Goal: Complete application form: Complete application form

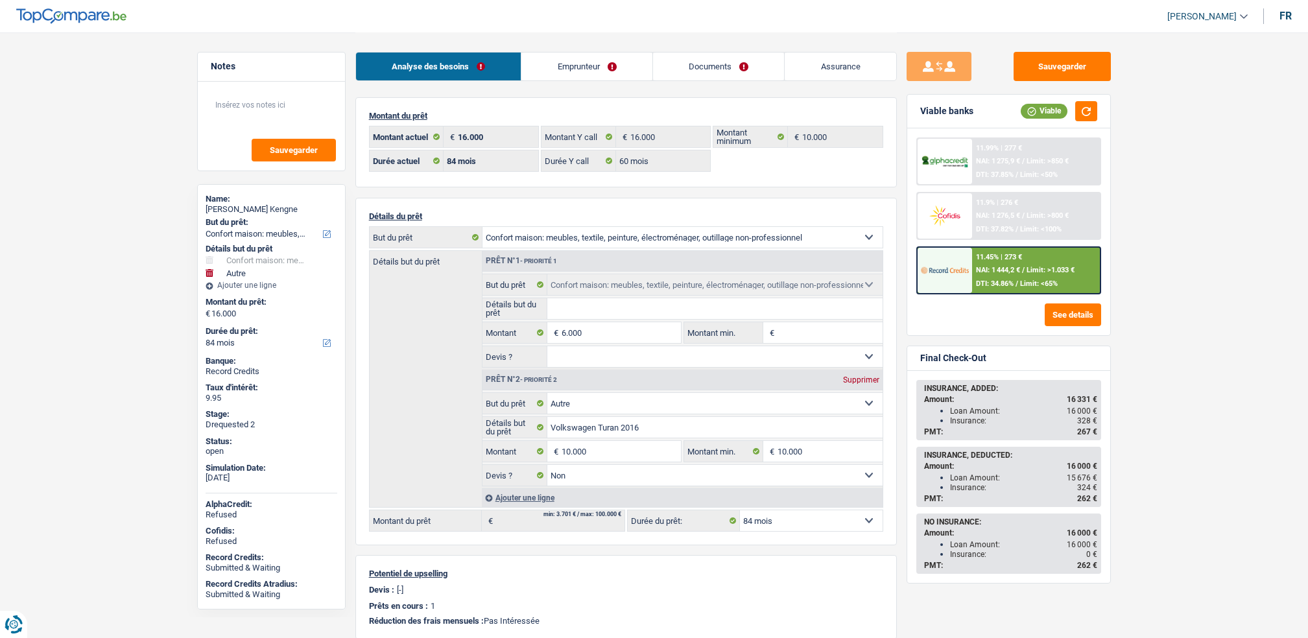
select select "household"
select select "other"
select select "84"
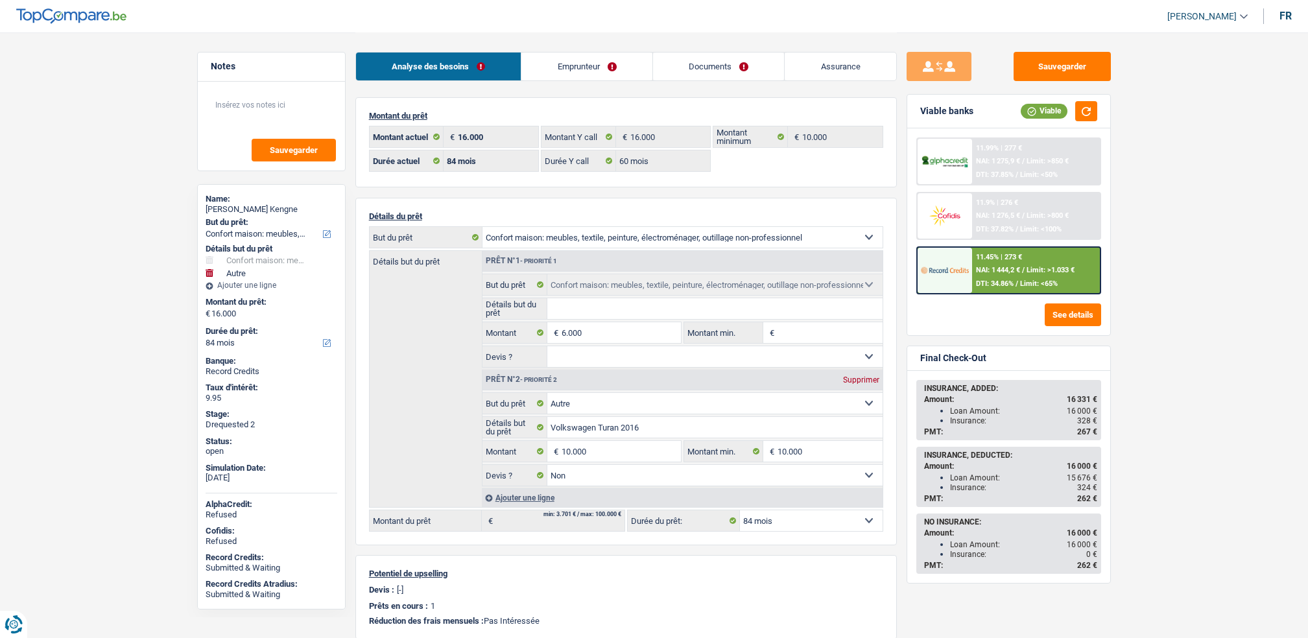
select select "60"
select select "household"
select select "other"
select select "false"
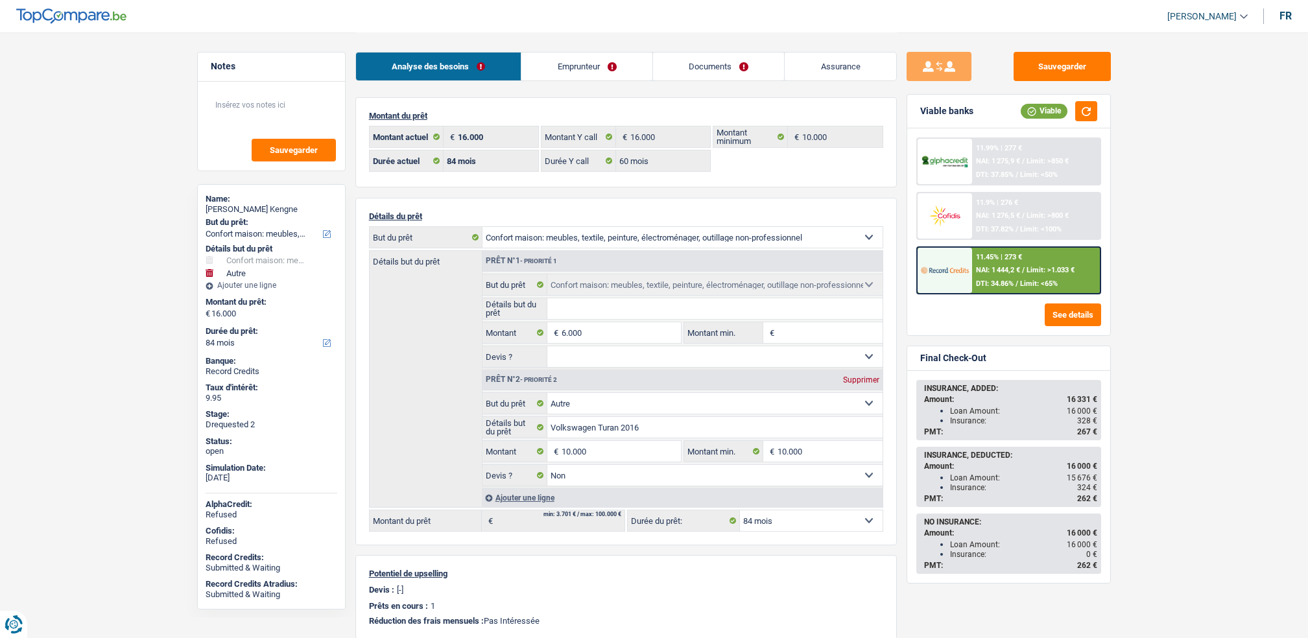
select select "84"
select select "household"
select select "other"
select select "84"
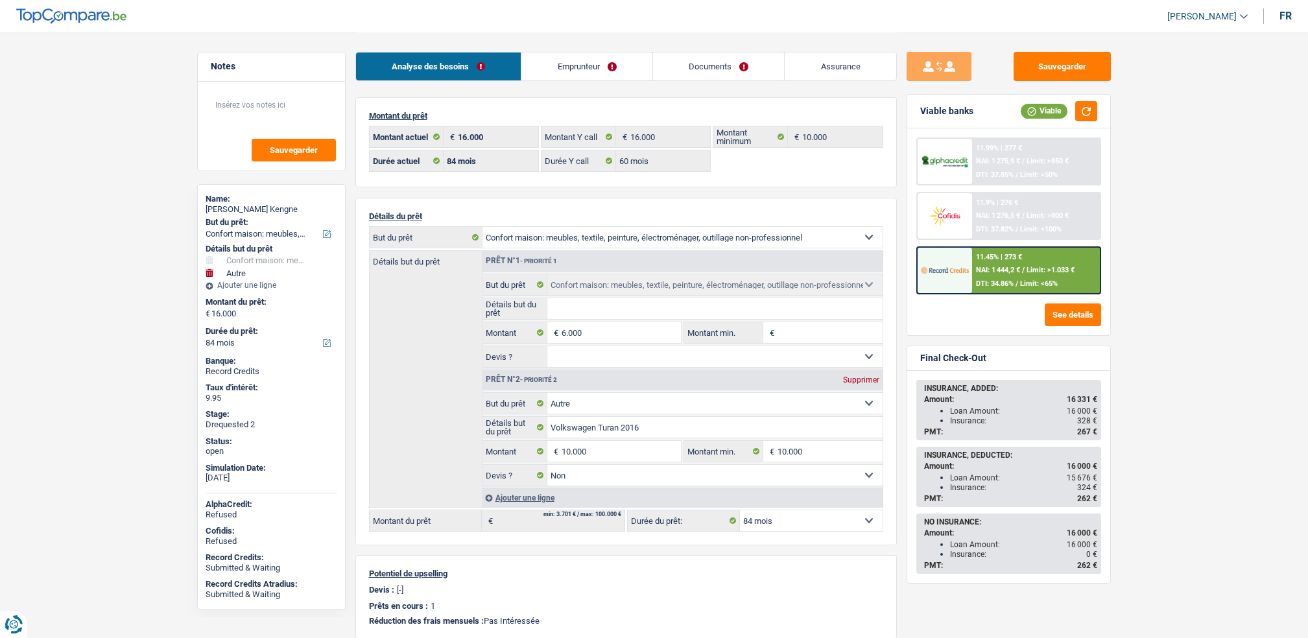
select select "32"
select select "single"
select select "rents"
select select "BE"
select select "cardOrCredit"
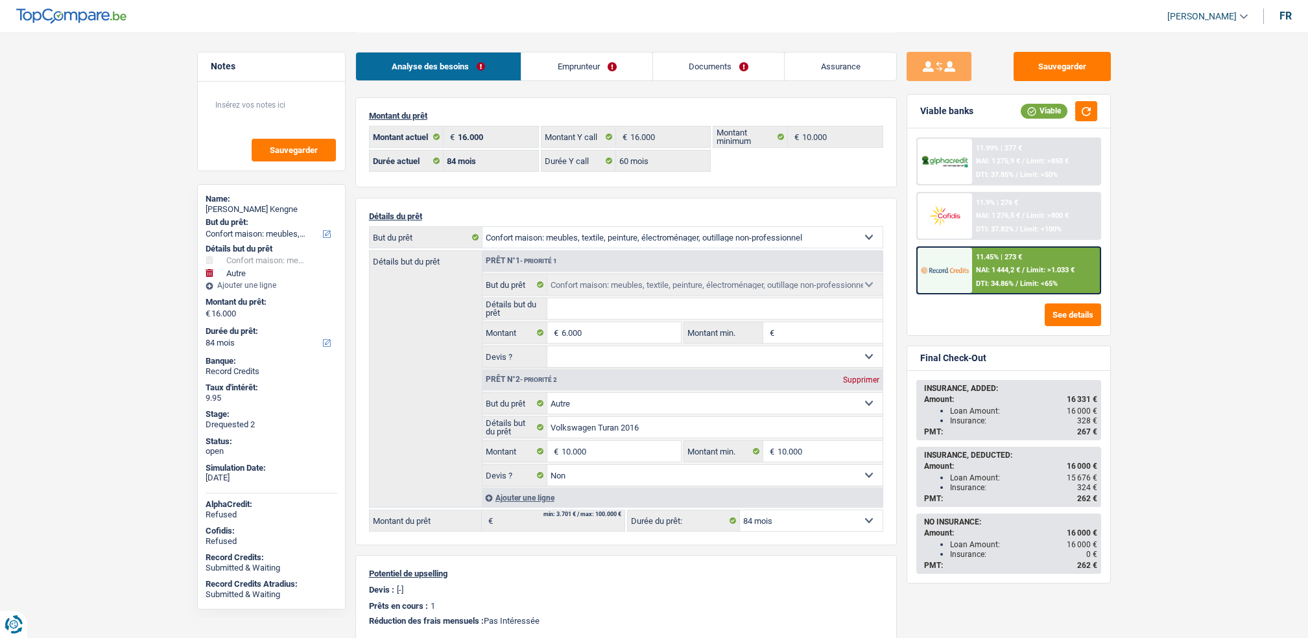
click at [562, 64] on link "Emprunteur" at bounding box center [586, 67] width 131 height 28
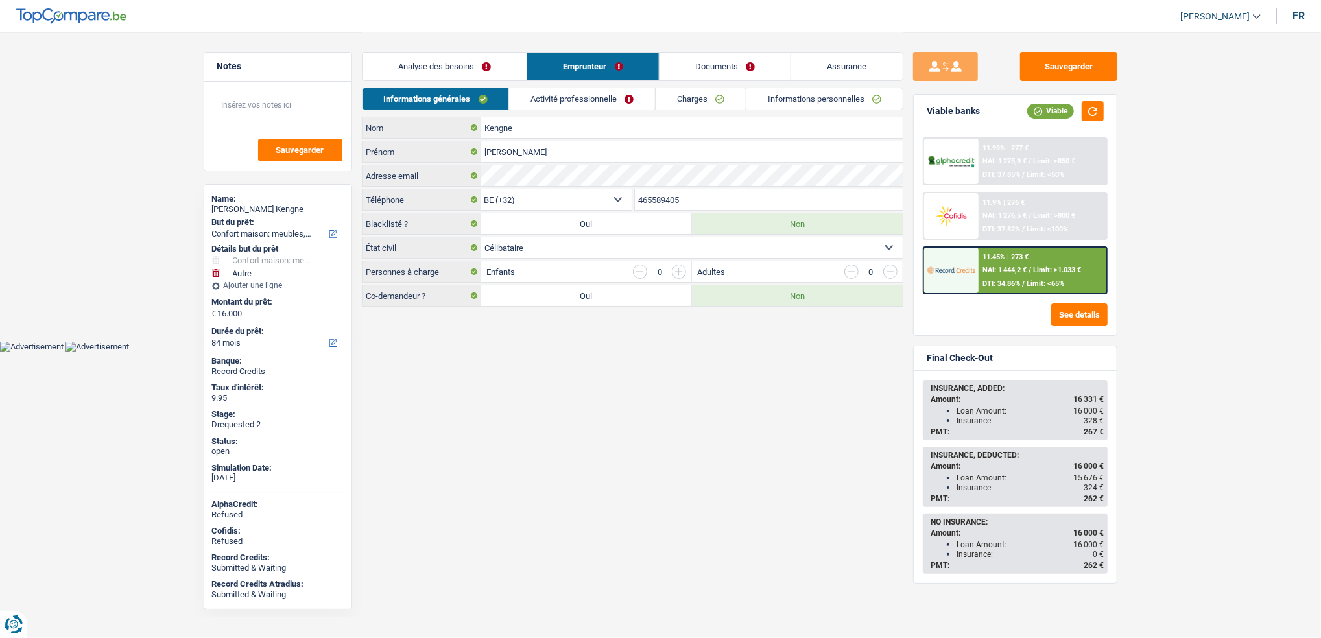
click at [568, 91] on link "Activité professionnelle" at bounding box center [582, 98] width 146 height 21
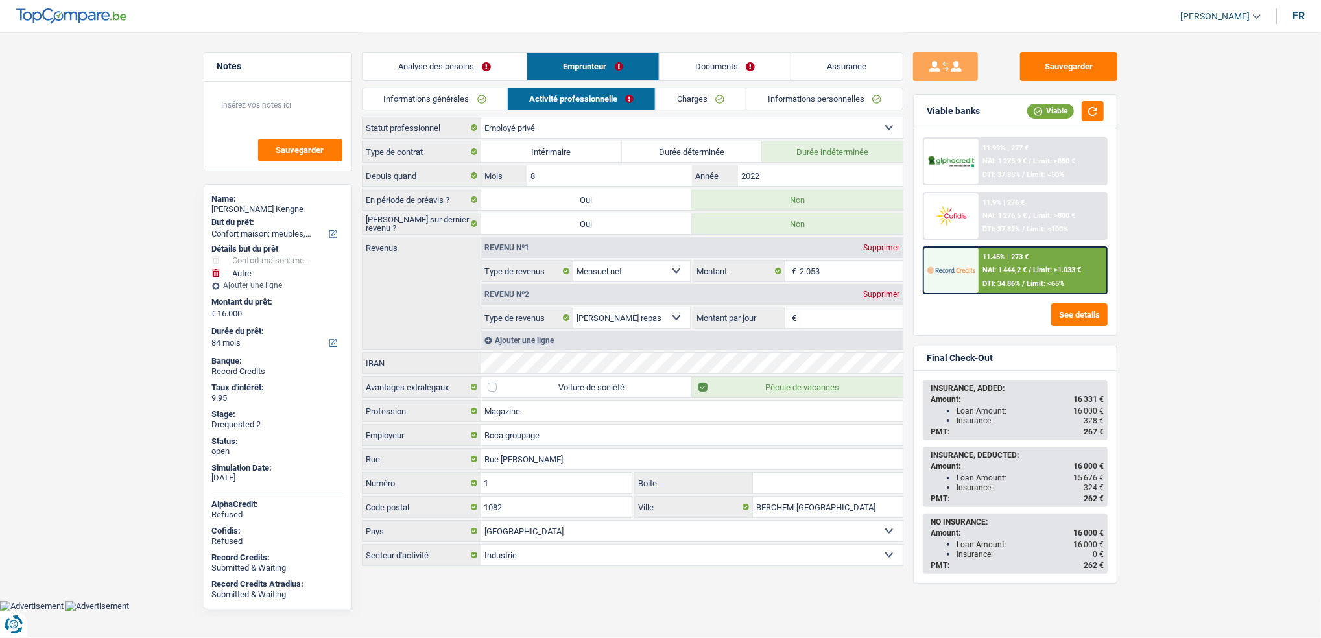
click at [673, 100] on link "Charges" at bounding box center [700, 98] width 90 height 21
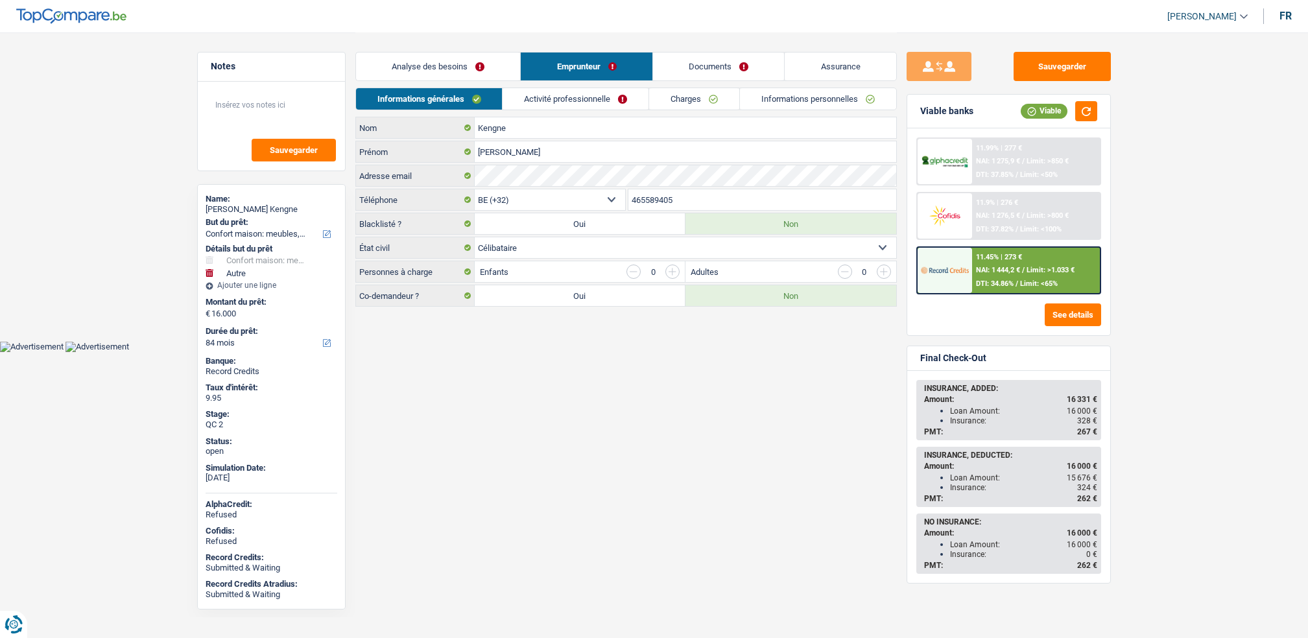
select select "household"
select select "other"
select select "84"
select select "32"
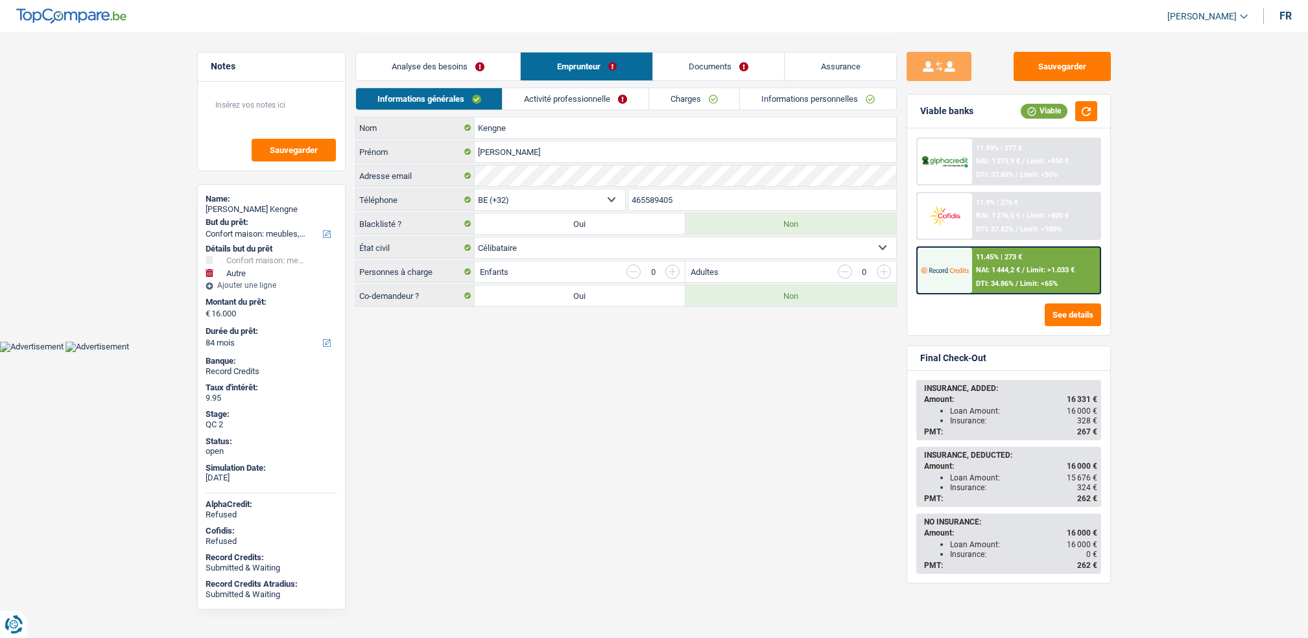
select select "single"
select select "rents"
select select "BE"
select select "cardOrCredit"
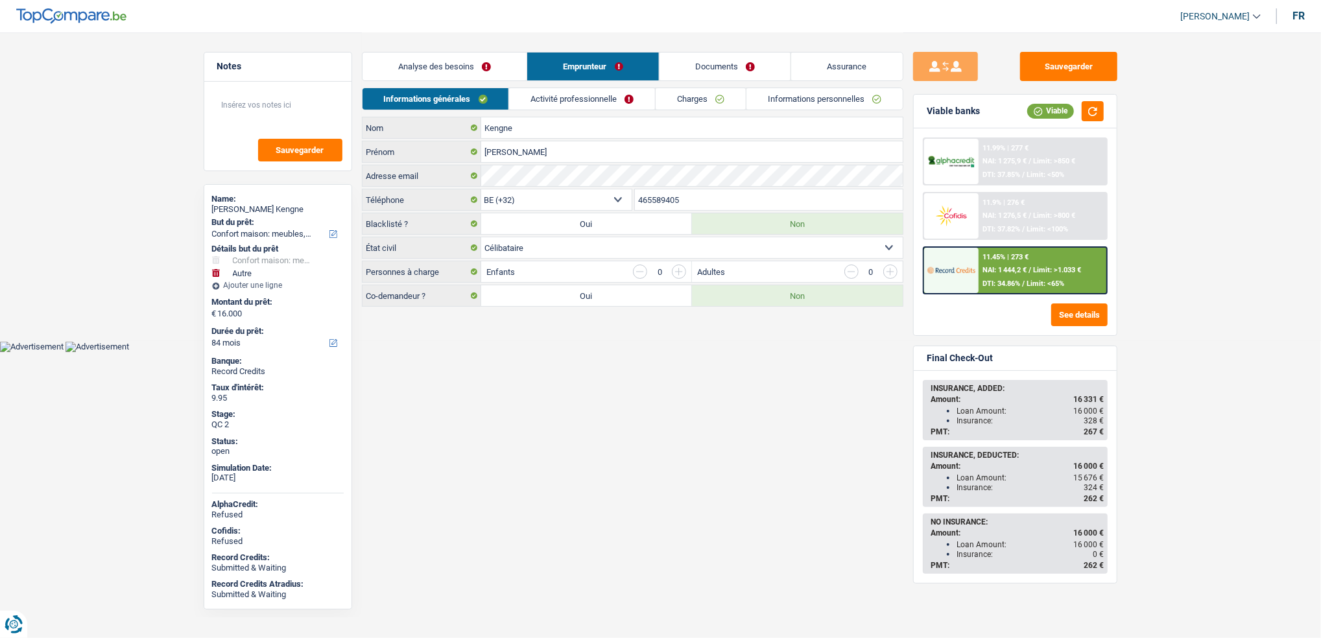
click at [573, 114] on div "Informations générales Activité professionnelle Charges Informations personnell…" at bounding box center [632, 102] width 541 height 29
click at [580, 113] on div "Informations générales Activité professionnelle Charges Informations personnell…" at bounding box center [632, 102] width 541 height 29
click at [662, 103] on link "Charges" at bounding box center [700, 98] width 90 height 21
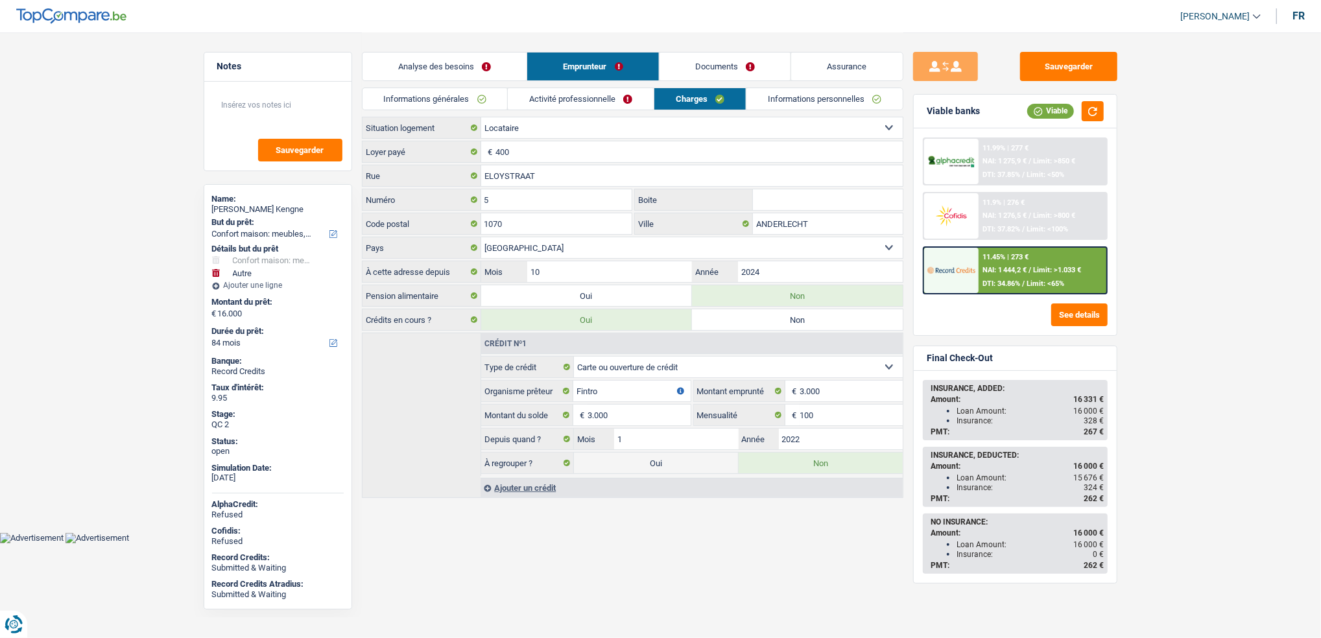
click at [574, 100] on link "Activité professionnelle" at bounding box center [581, 98] width 146 height 21
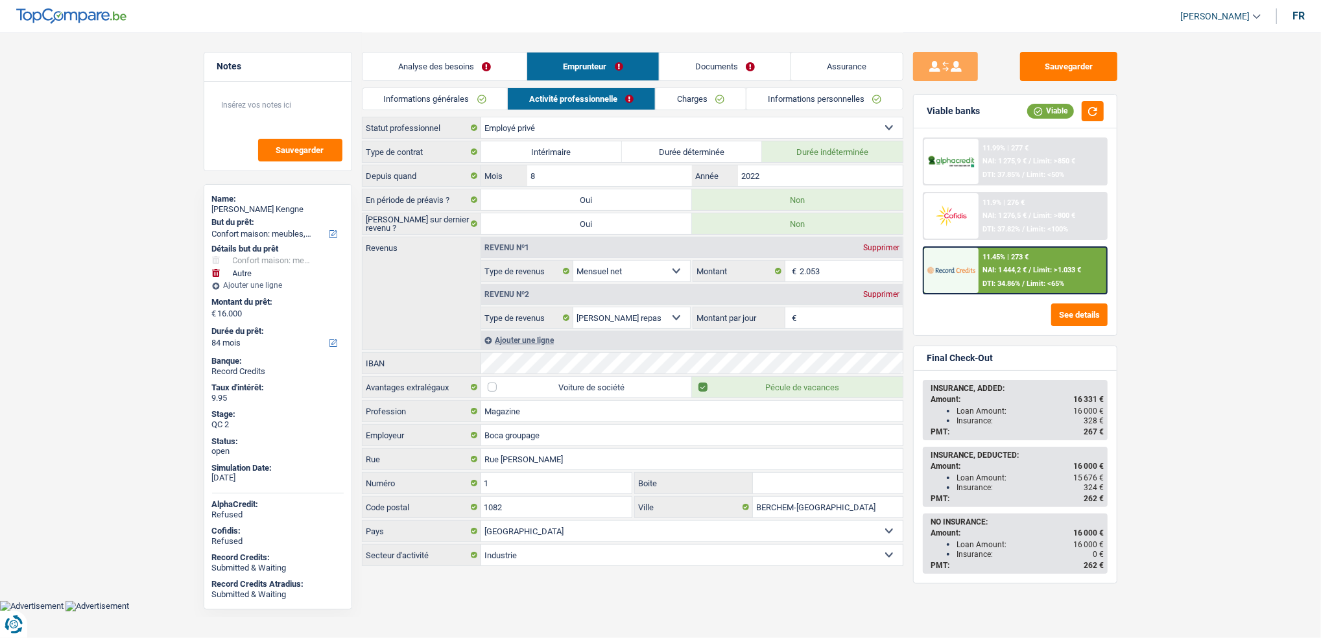
click at [661, 100] on link "Charges" at bounding box center [700, 98] width 90 height 21
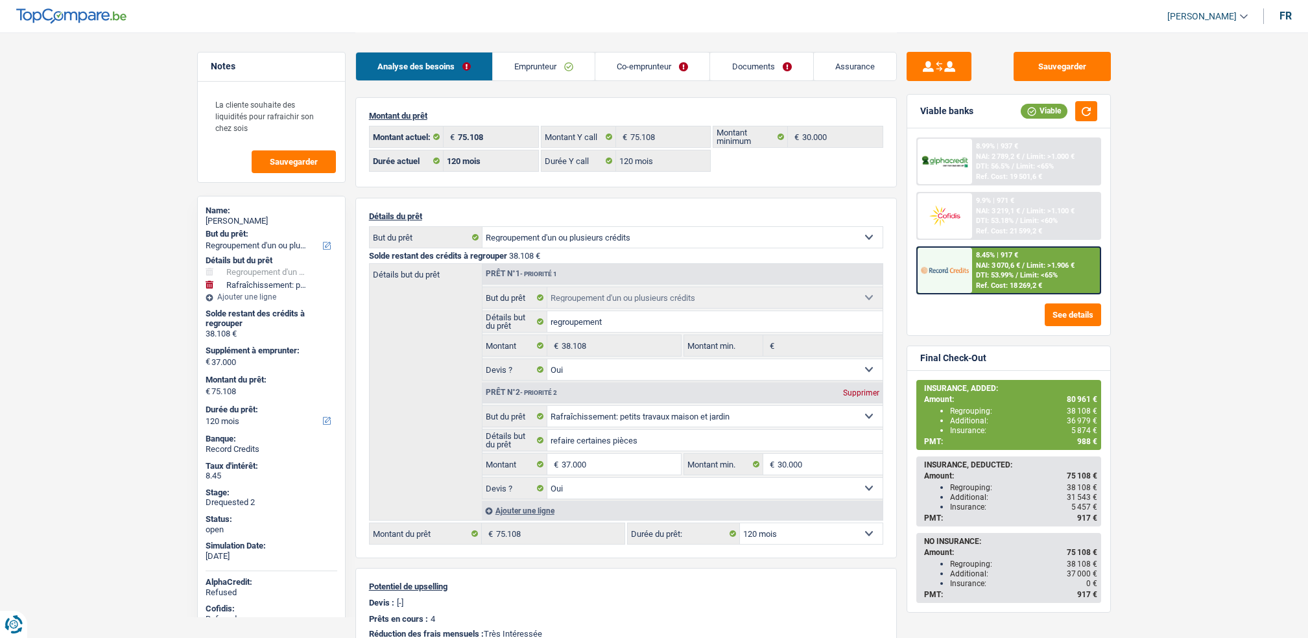
select select "refinancing"
select select "houseOrGarden"
select select "120"
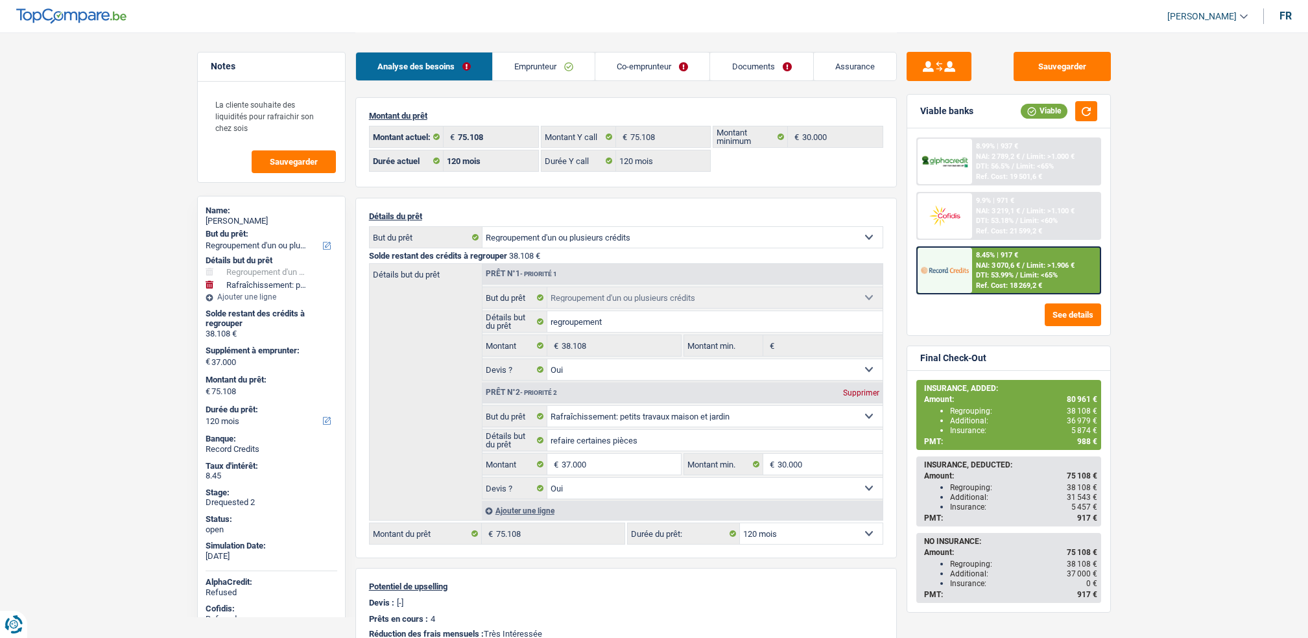
select select "120"
select select "refinancing"
select select "yes"
select select "houseOrGarden"
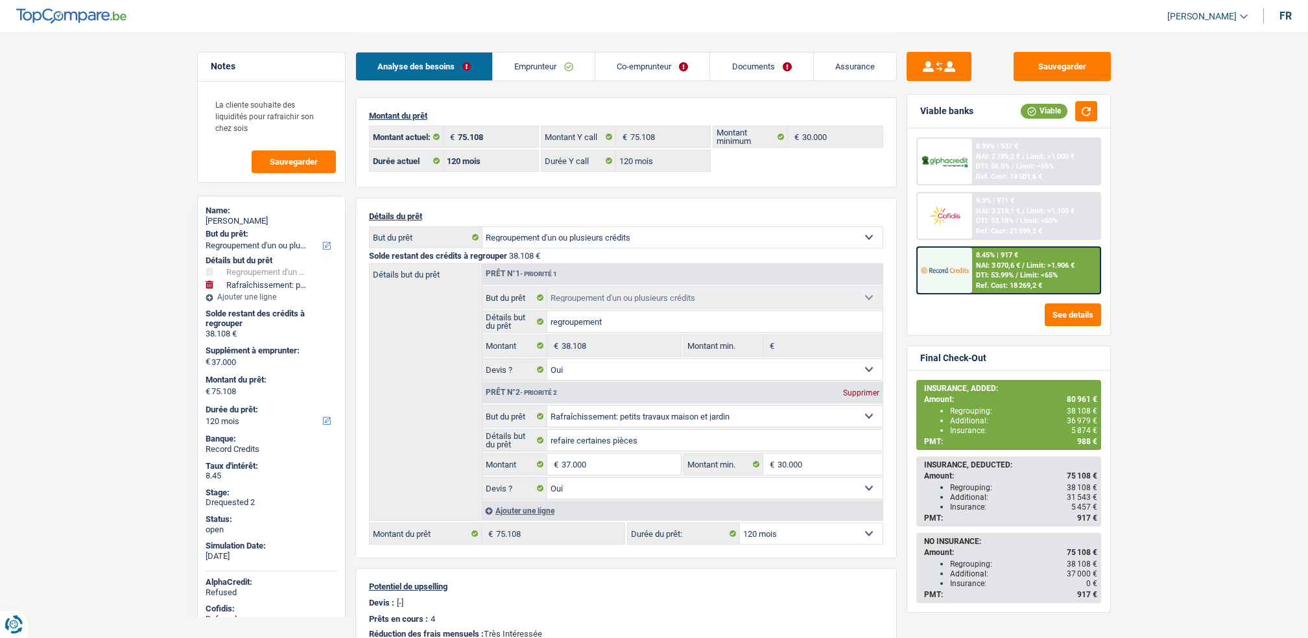
select select "yes"
select select "120"
